Goal: Obtain resource: Download file/media

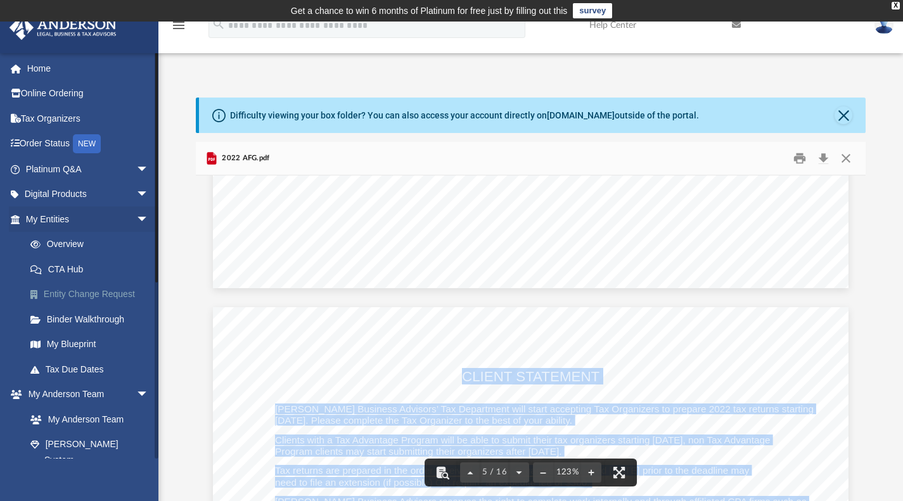
scroll to position [3243, 0]
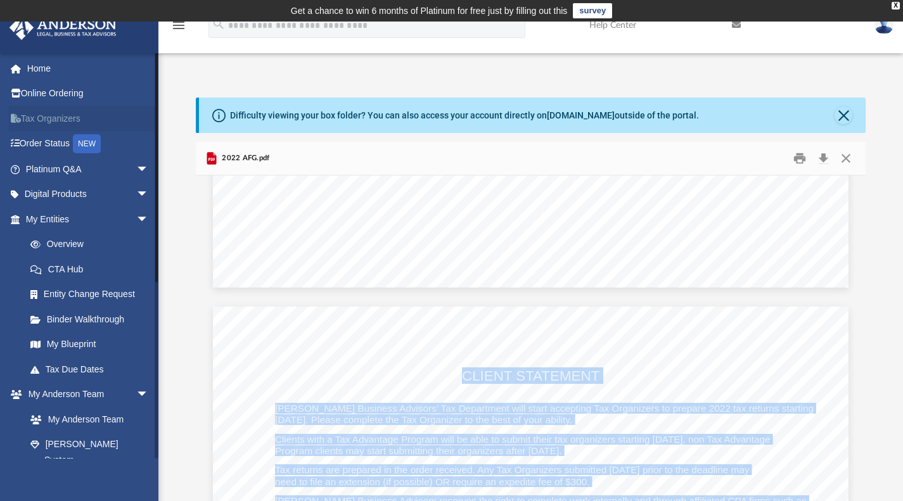
click at [55, 121] on link "Tax Organizers" at bounding box center [88, 118] width 159 height 25
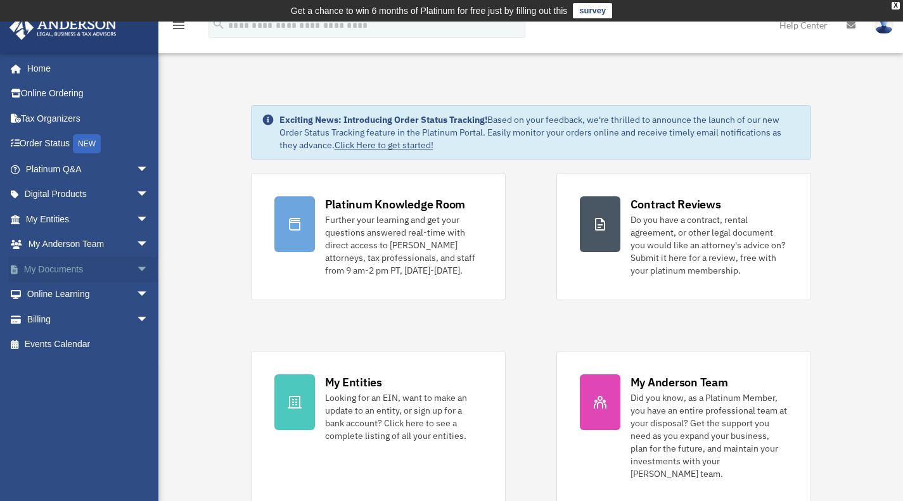
click at [136, 265] on span "arrow_drop_down" at bounding box center [148, 270] width 25 height 26
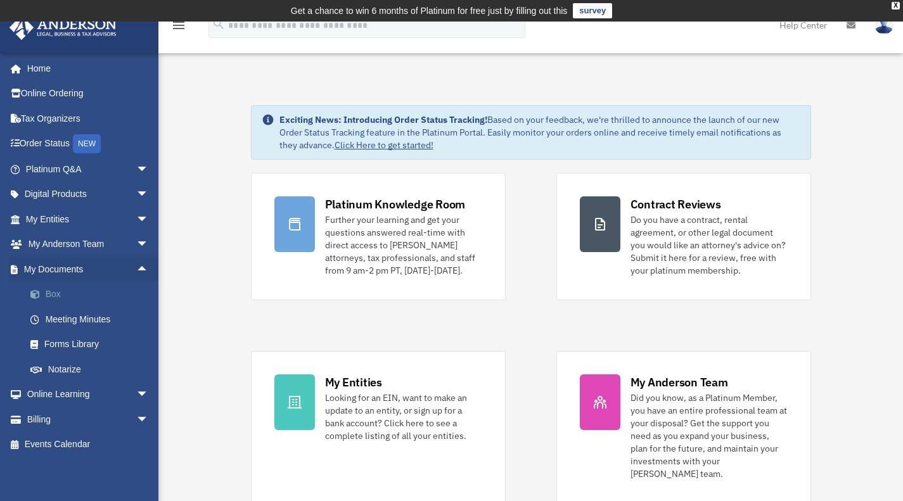
click at [58, 291] on link "Box" at bounding box center [93, 294] width 150 height 25
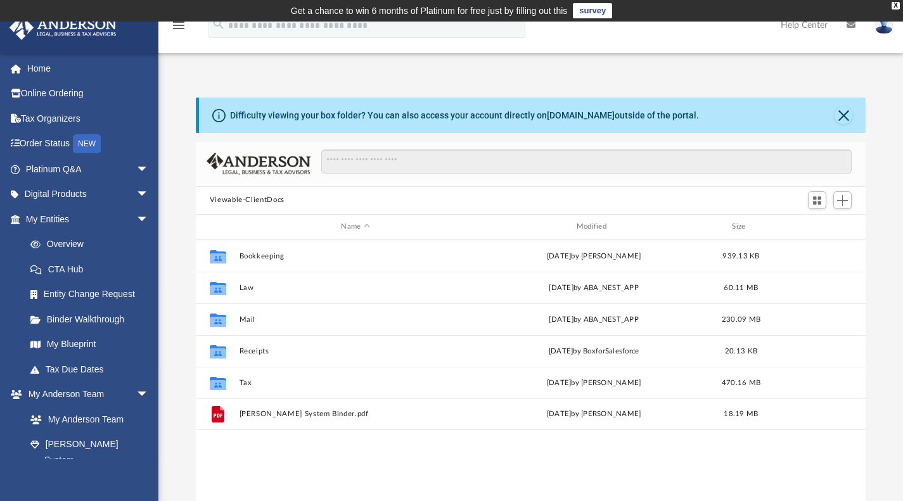
scroll to position [278, 660]
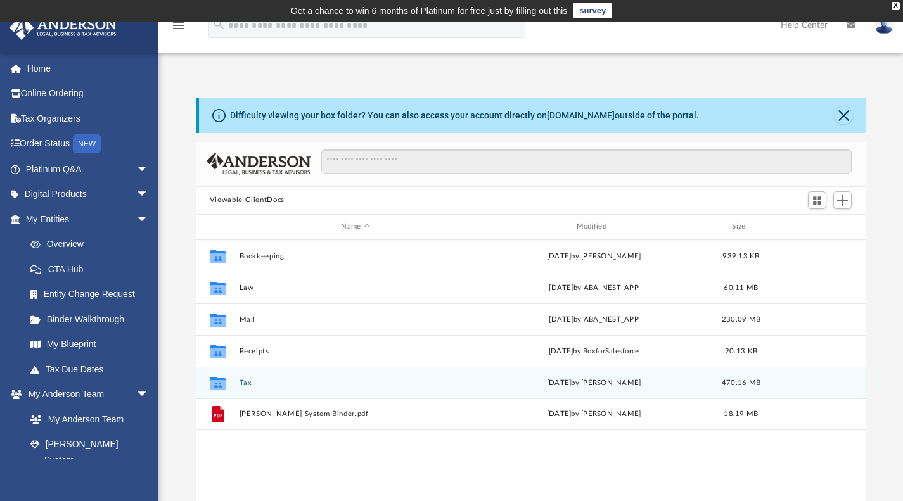
click at [299, 387] on div "Collaborated Folder Tax [DATE] by [PERSON_NAME] 470.16 MB" at bounding box center [531, 383] width 670 height 32
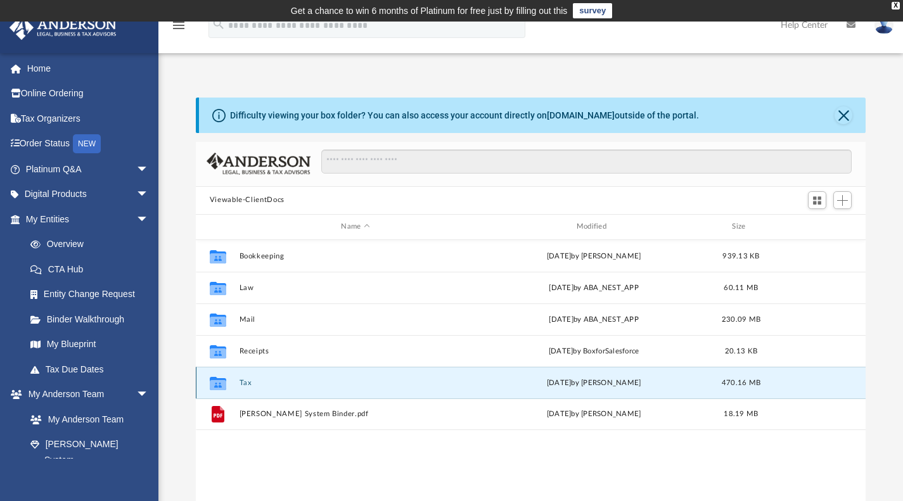
click at [239, 380] on button "Tax" at bounding box center [355, 382] width 232 height 8
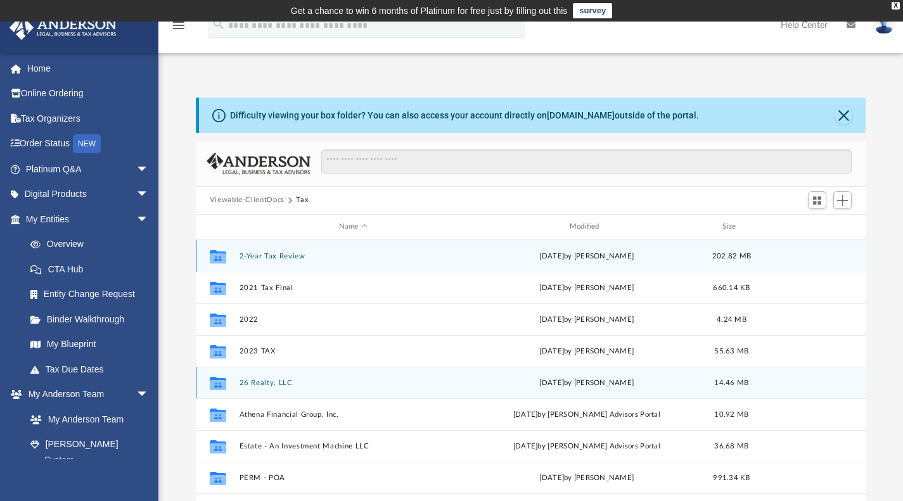
scroll to position [54, 0]
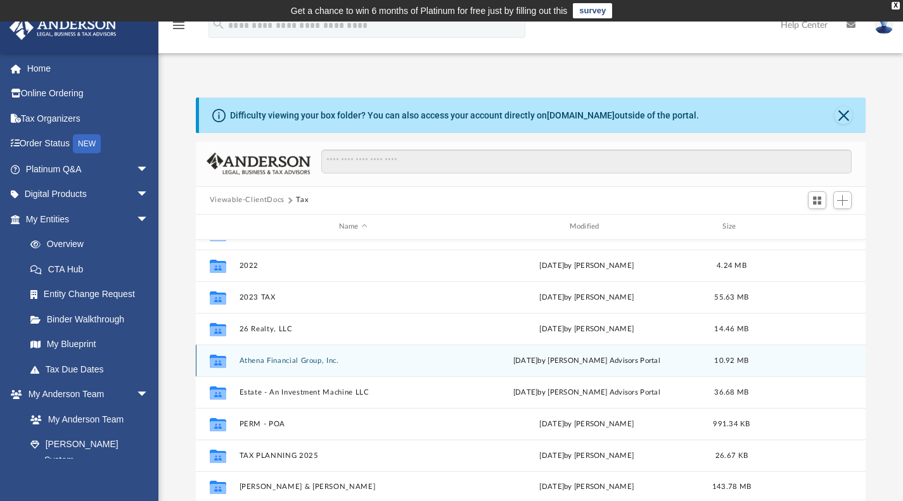
click at [258, 360] on button "Athena Financial Group, Inc." at bounding box center [353, 360] width 228 height 8
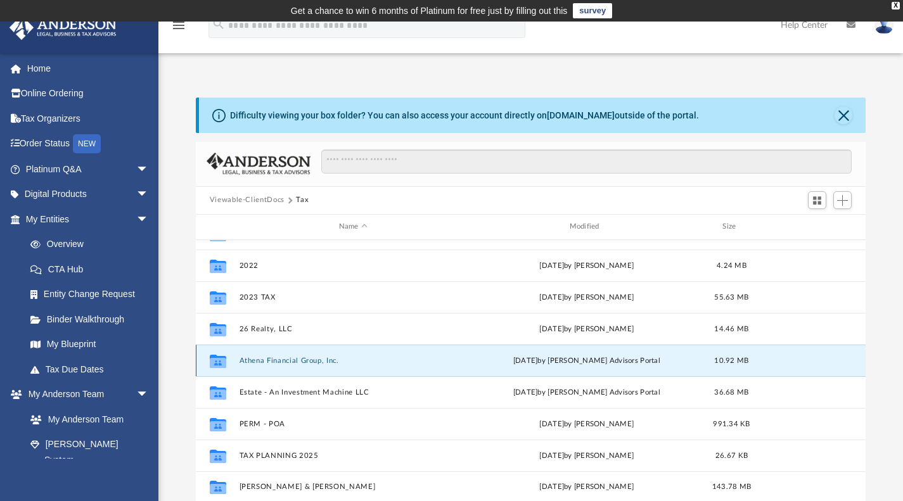
click at [258, 360] on button "Athena Financial Group, Inc." at bounding box center [353, 360] width 228 height 8
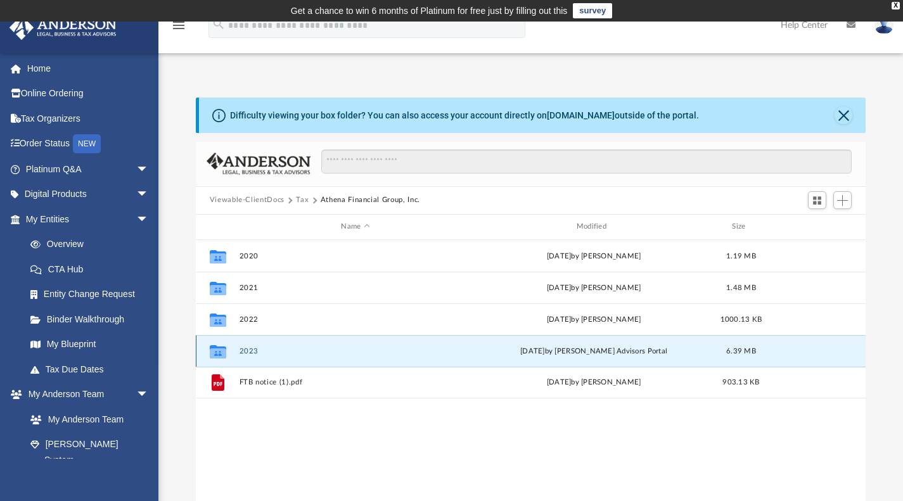
click at [253, 347] on button "2023" at bounding box center [355, 350] width 232 height 8
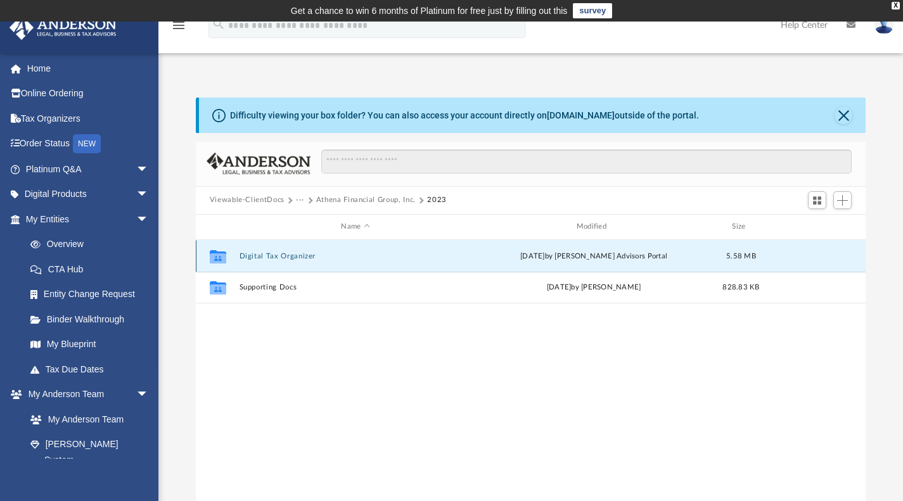
click at [294, 256] on button "Digital Tax Organizer" at bounding box center [355, 255] width 232 height 8
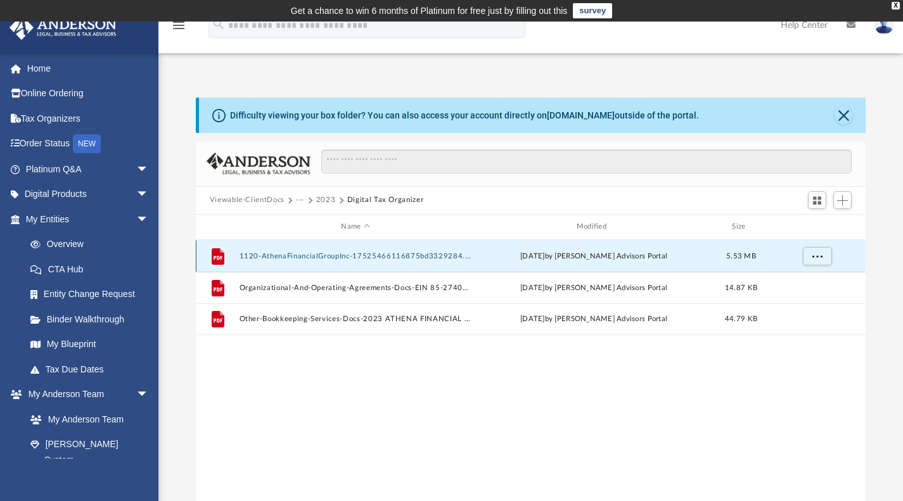
click at [294, 256] on button "1120-AthenaFinancialGroupInc-17525466116875bd3329284.pdf" at bounding box center [355, 255] width 232 height 8
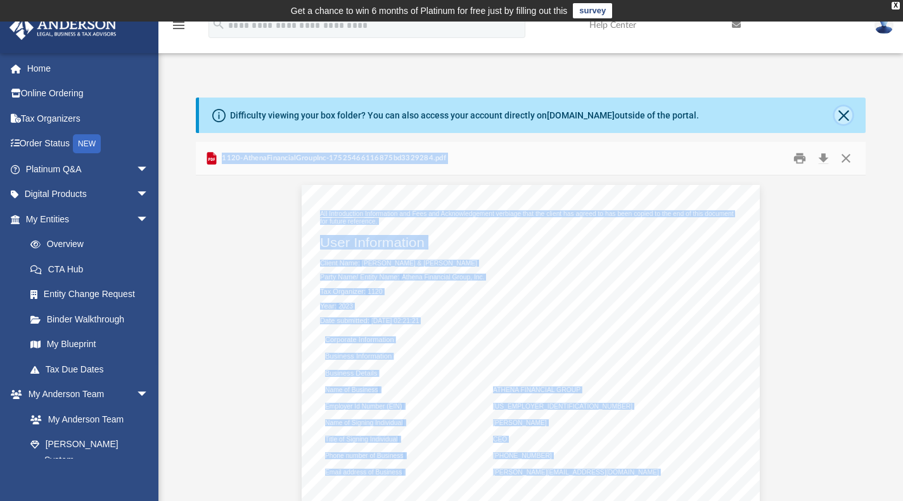
click at [845, 119] on button "Close" at bounding box center [843, 115] width 18 height 18
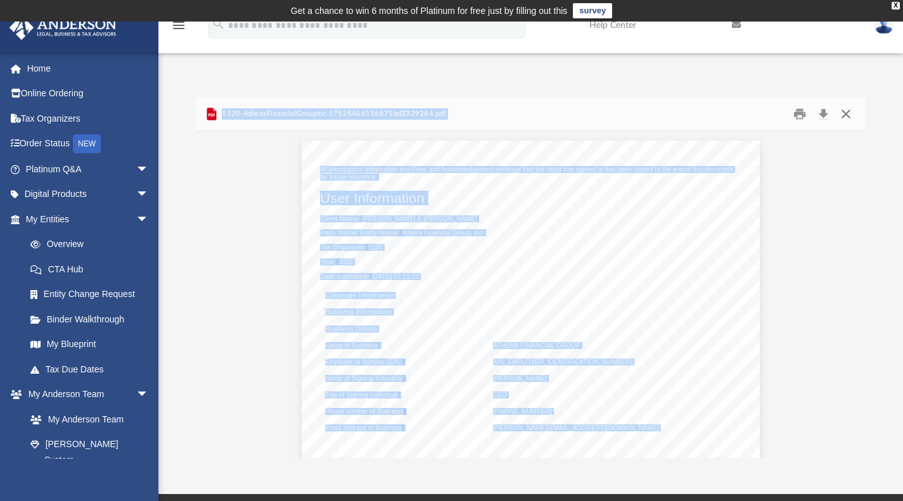
click at [845, 119] on button "Close" at bounding box center [845, 114] width 23 height 20
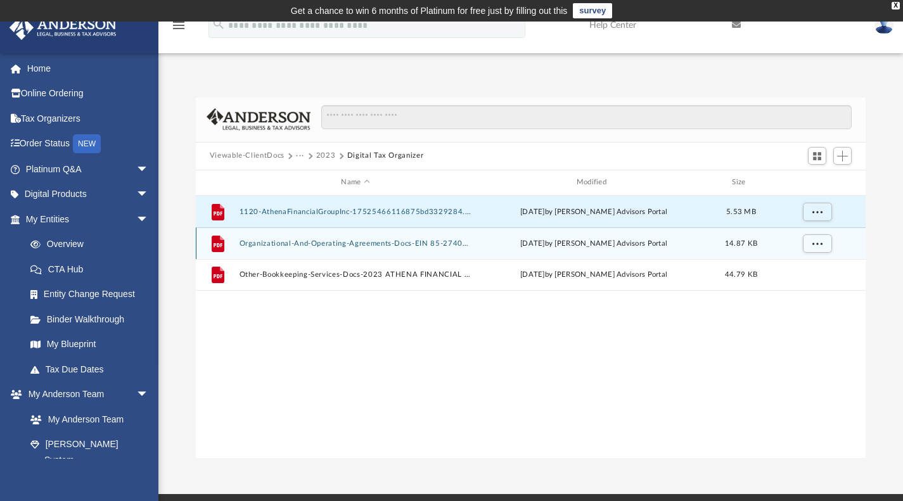
click at [402, 251] on div "File Organizational-And-Operating-Agreements-Docs-EIN 85-2740720-17525389336875…" at bounding box center [531, 243] width 670 height 32
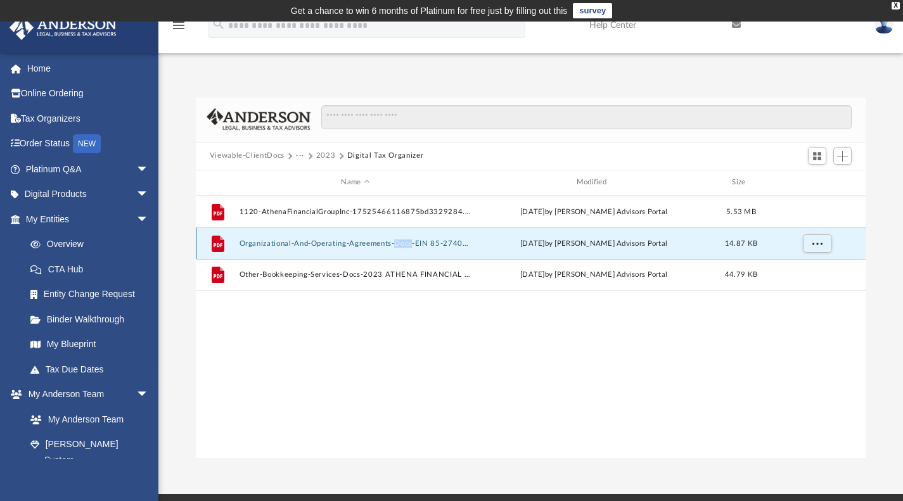
click at [357, 239] on button "Organizational-And-Operating-Agreements-Docs-EIN 85-2740720-175253893368759f353…" at bounding box center [355, 243] width 232 height 8
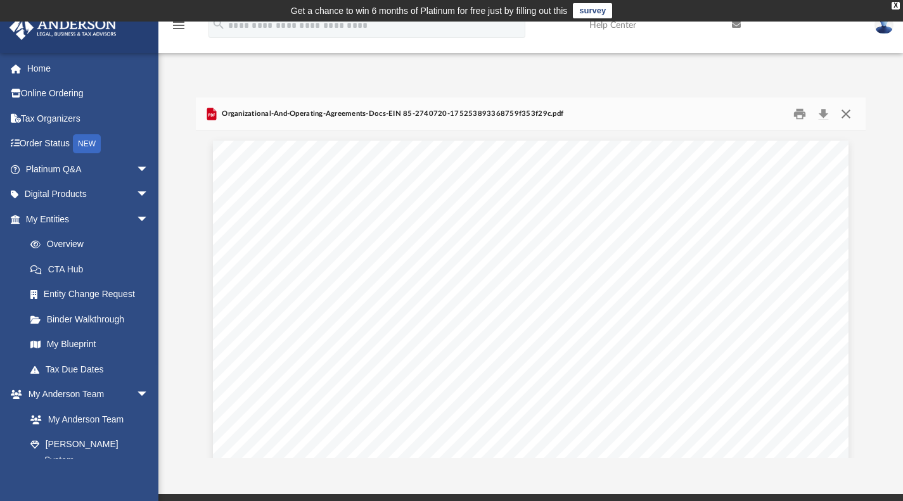
click at [845, 113] on button "Close" at bounding box center [845, 114] width 23 height 20
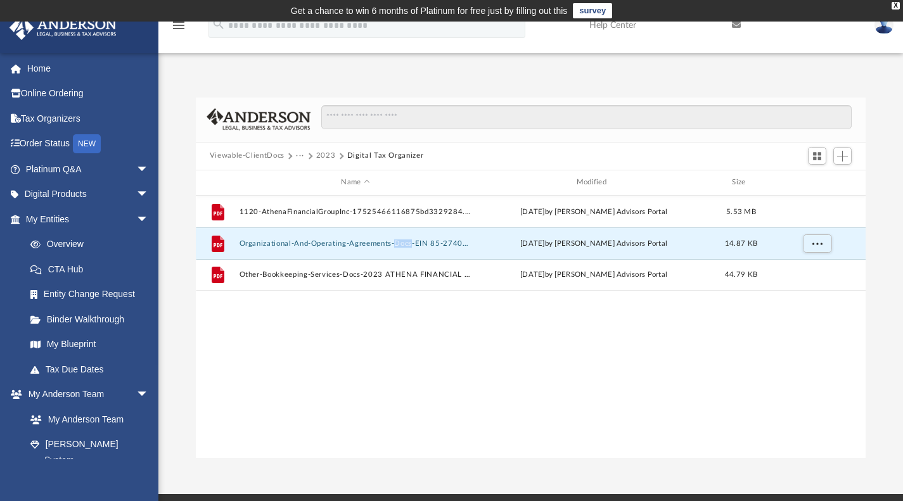
click at [260, 157] on button "Viewable-ClientDocs" at bounding box center [247, 155] width 75 height 11
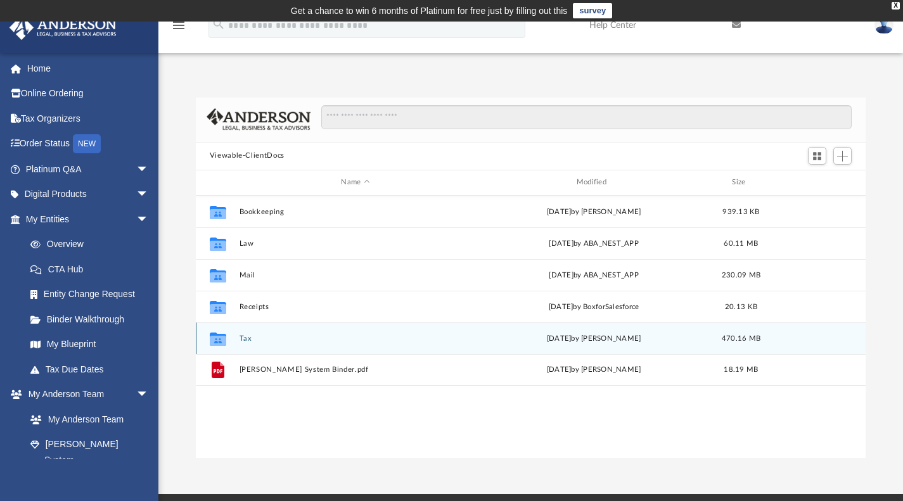
click at [254, 335] on button "Tax" at bounding box center [355, 338] width 232 height 8
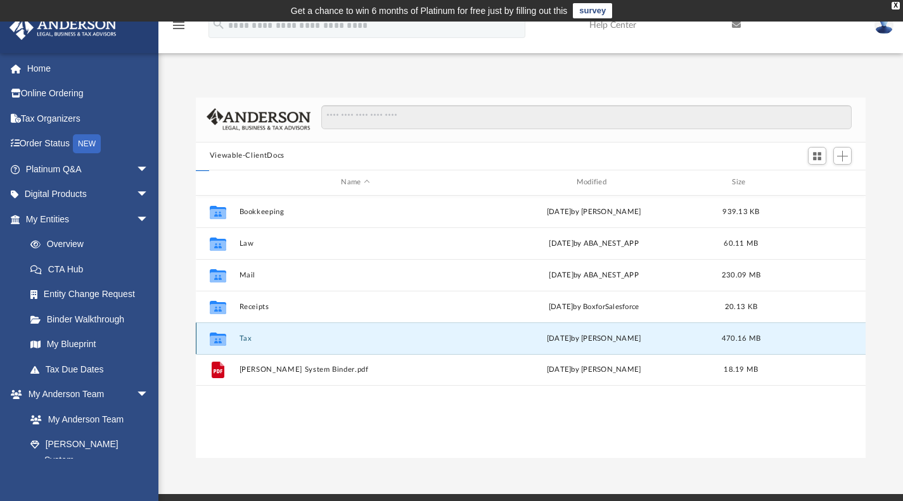
click at [254, 335] on button "Tax" at bounding box center [355, 338] width 232 height 8
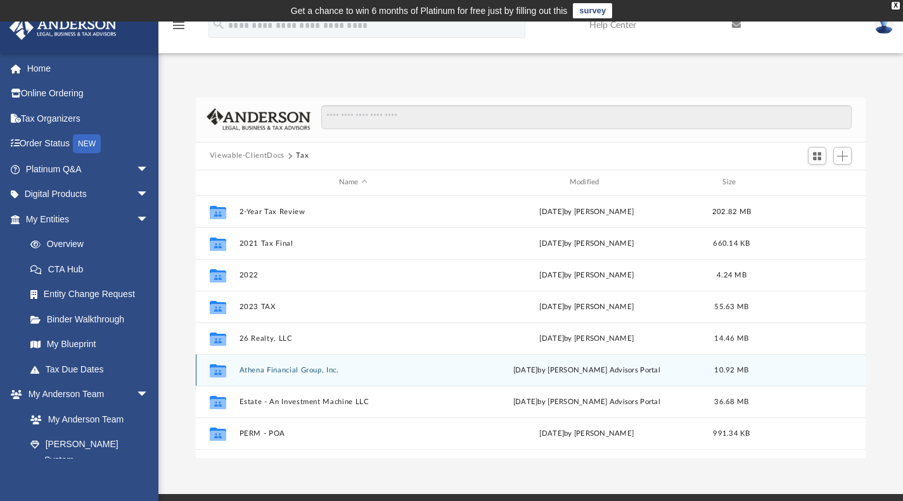
click at [253, 374] on div "Collaborated Folder Athena Financial Group, Inc. Mon Jul 14 2025 by Anderson Ad…" at bounding box center [531, 370] width 670 height 32
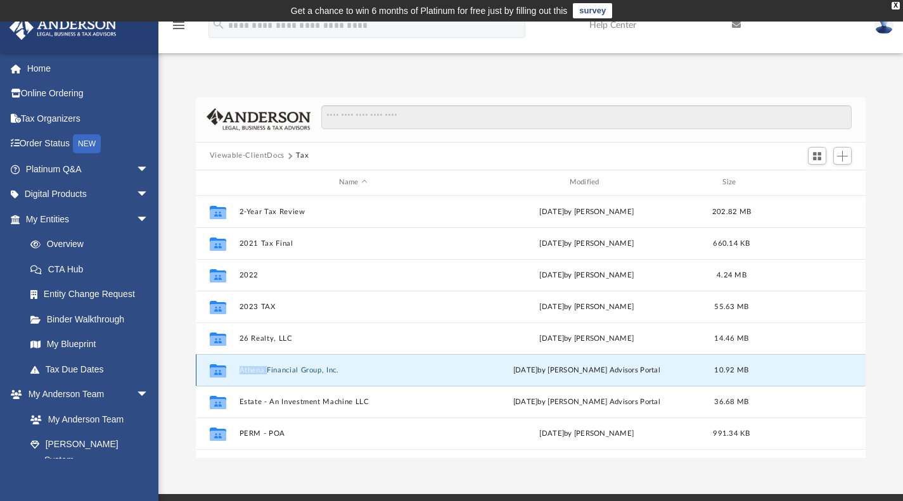
click at [253, 374] on div "Collaborated Folder Athena Financial Group, Inc. Mon Jul 14 2025 by Anderson Ad…" at bounding box center [531, 370] width 670 height 32
click at [260, 367] on button "Athena Financial Group, Inc." at bounding box center [353, 369] width 228 height 8
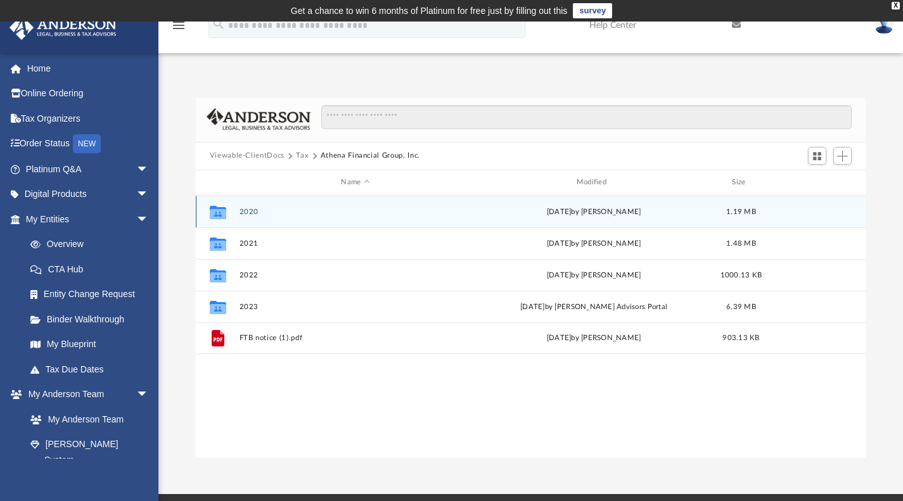
click at [277, 205] on div "Collaborated Folder 2020 Wed Feb 12 2025 by Caitie Glass 1.19 MB" at bounding box center [531, 212] width 670 height 32
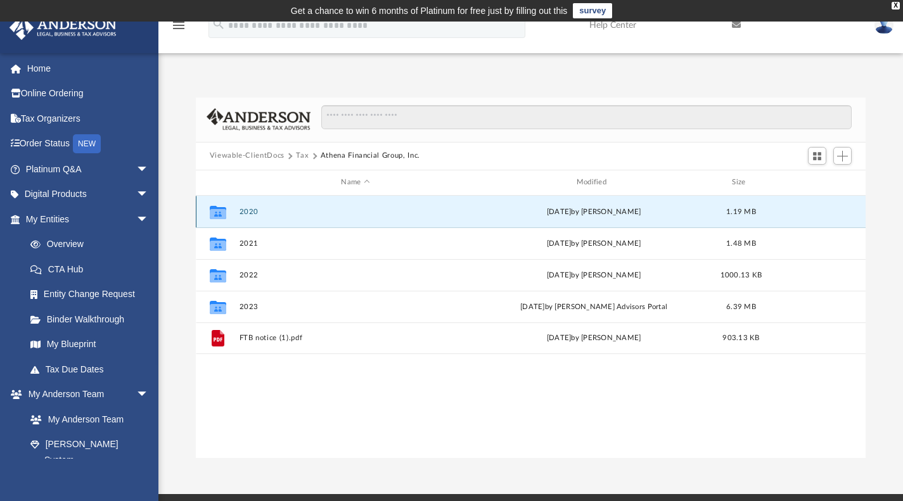
click at [215, 213] on icon "grid" at bounding box center [218, 211] width 16 height 13
click at [246, 213] on button "2020" at bounding box center [355, 211] width 232 height 8
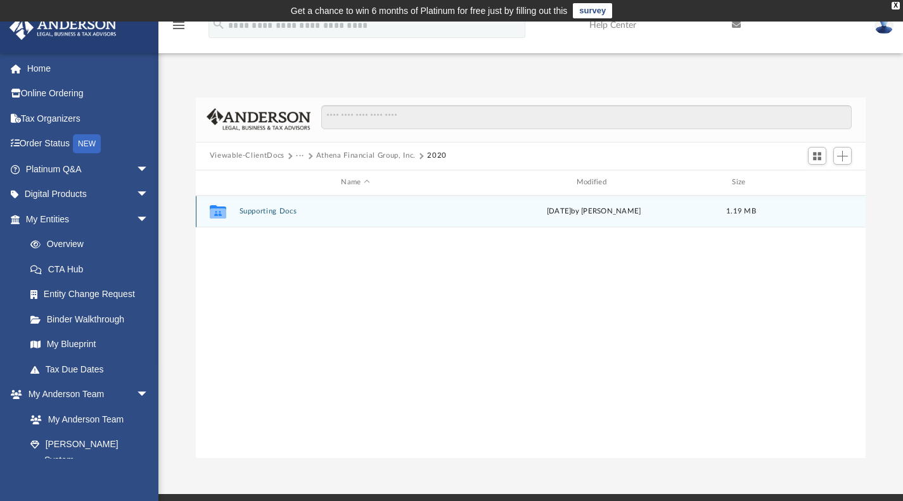
click at [246, 213] on button "Supporting Docs" at bounding box center [355, 211] width 232 height 8
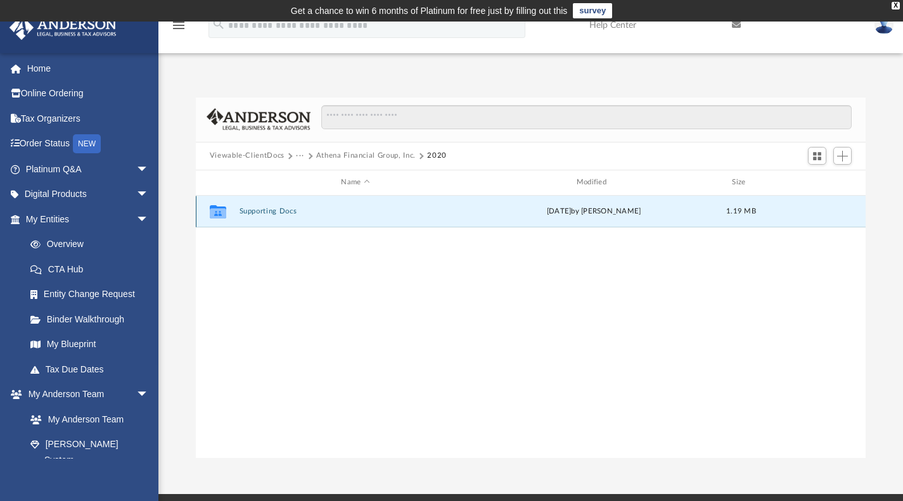
click at [246, 213] on button "Supporting Docs" at bounding box center [355, 211] width 232 height 8
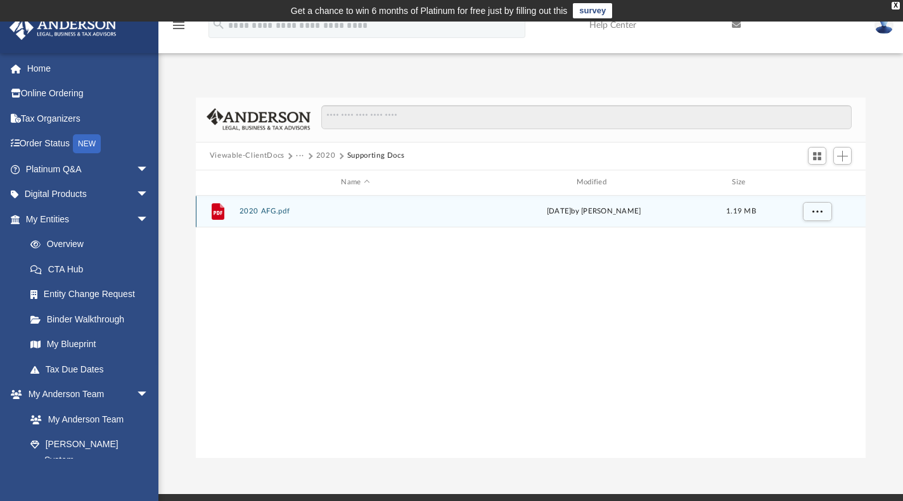
click at [246, 213] on button "2020 AFG.pdf" at bounding box center [355, 211] width 232 height 8
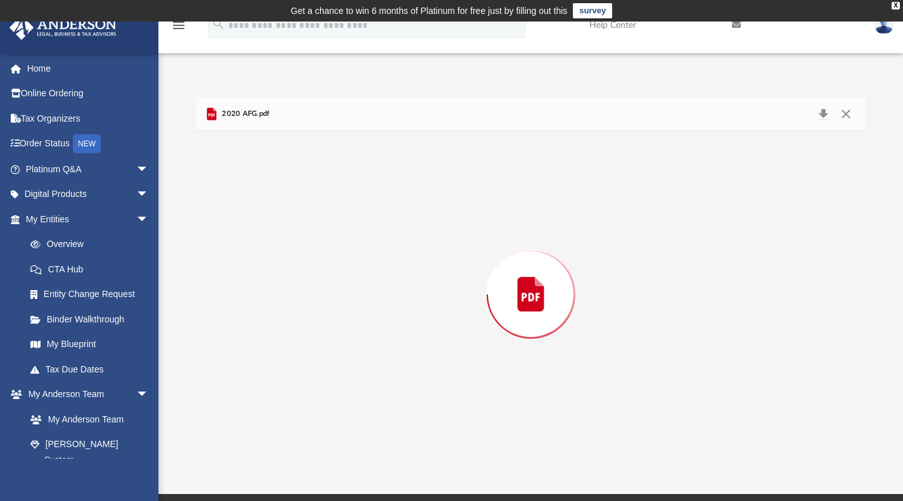
click at [246, 213] on div "Preview" at bounding box center [531, 294] width 670 height 327
